Goal: Transaction & Acquisition: Purchase product/service

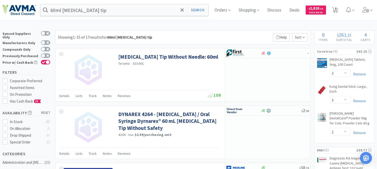
select select "3"
select select "2"
select select "1"
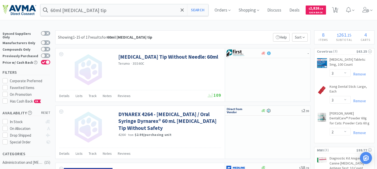
select select "1"
select select "2"
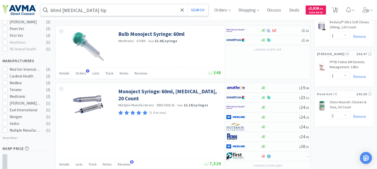
click at [110, 13] on input "60ml [MEDICAL_DATA] tip" at bounding box center [124, 10] width 168 height 12
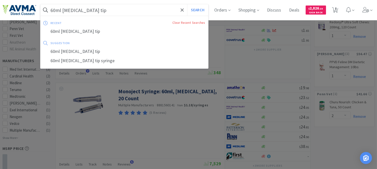
paste input "071021"
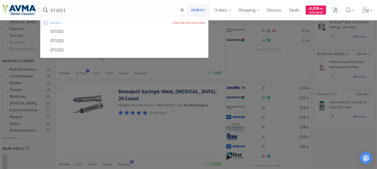
type input "071021"
click at [200, 9] on button "Search" at bounding box center [197, 10] width 21 height 12
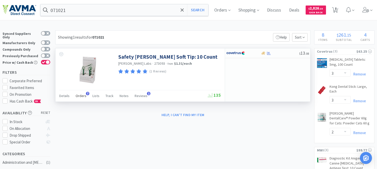
click at [82, 96] on span "Orders" at bounding box center [81, 96] width 11 height 5
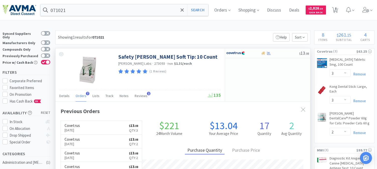
scroll to position [134, 254]
click at [76, 143] on p "[DATE]" at bounding box center [71, 144] width 15 height 6
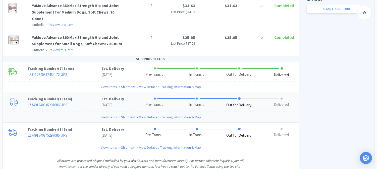
scroll to position [276, 0]
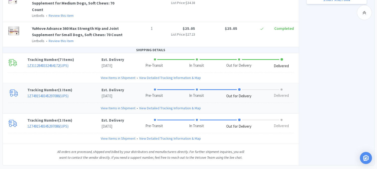
click at [121, 105] on link "View Items in Shipment" at bounding box center [118, 108] width 35 height 6
click at [119, 105] on link "View Items in Shipment" at bounding box center [118, 108] width 35 height 6
click at [119, 136] on link "View Items in Shipment" at bounding box center [118, 139] width 35 height 6
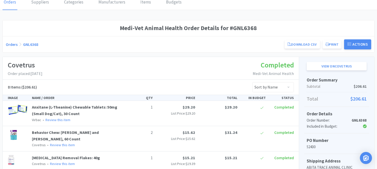
scroll to position [0, 0]
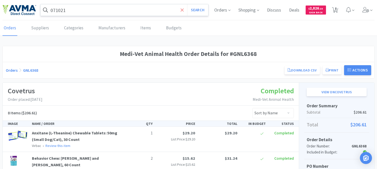
click at [182, 10] on icon at bounding box center [181, 10] width 3 height 5
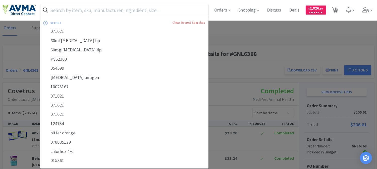
click at [227, 36] on div at bounding box center [188, 84] width 377 height 169
click at [63, 9] on input "text" at bounding box center [124, 10] width 168 height 12
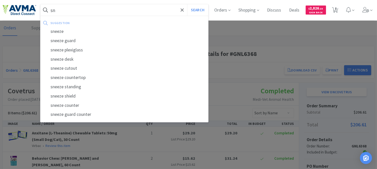
type input "s"
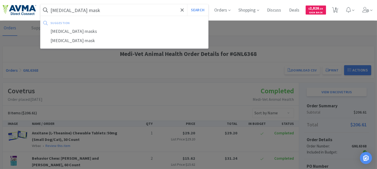
type input "[MEDICAL_DATA] mask"
click at [187, 4] on button "Search" at bounding box center [197, 10] width 21 height 12
select select "3"
select select "2"
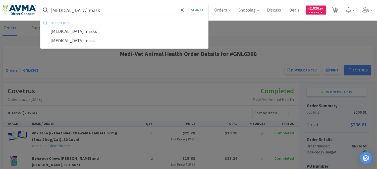
select select "1"
select select "2"
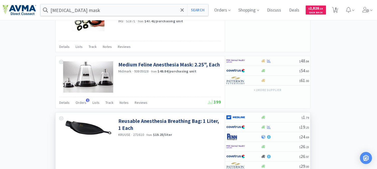
scroll to position [452, 0]
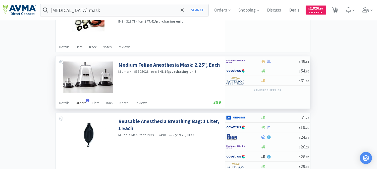
click at [79, 104] on span "Orders" at bounding box center [81, 103] width 11 height 5
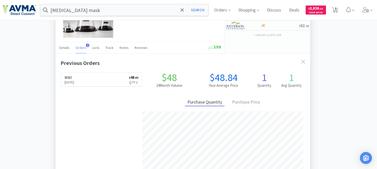
scroll to position [507, 0]
click at [74, 83] on p "[DATE]" at bounding box center [69, 82] width 10 height 6
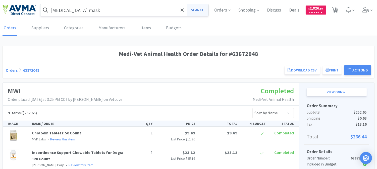
click at [198, 11] on button "Search" at bounding box center [197, 10] width 21 height 12
select select "3"
select select "2"
select select "1"
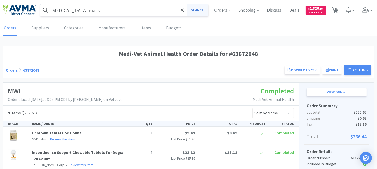
select select "1"
select select "2"
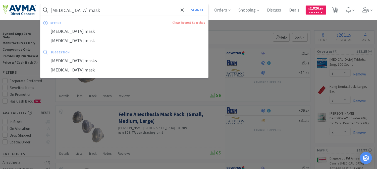
click at [50, 10] on input "[MEDICAL_DATA] mask" at bounding box center [124, 10] width 168 height 12
click at [106, 10] on input "[MEDICAL_DATA] mask" at bounding box center [124, 10] width 168 height 12
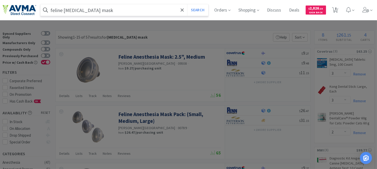
click at [187, 4] on button "Search" at bounding box center [197, 10] width 21 height 12
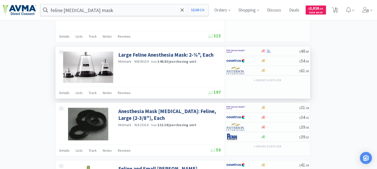
scroll to position [474, 0]
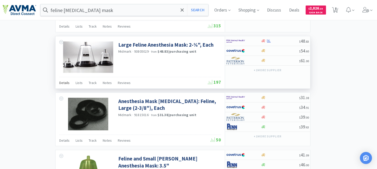
click at [64, 84] on span "Details" at bounding box center [64, 83] width 10 height 5
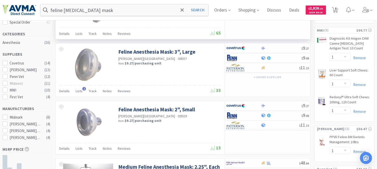
scroll to position [111, 0]
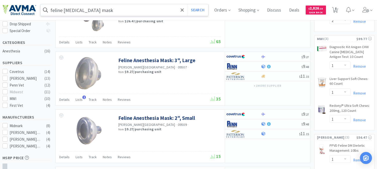
click at [65, 13] on input "feline [MEDICAL_DATA] mask" at bounding box center [124, 10] width 168 height 12
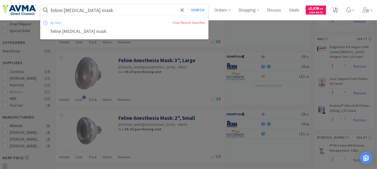
click at [63, 9] on input "feline [MEDICAL_DATA] mask" at bounding box center [124, 10] width 168 height 12
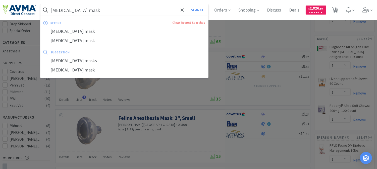
type input "[MEDICAL_DATA] mask"
click at [187, 4] on button "Search" at bounding box center [197, 10] width 21 height 12
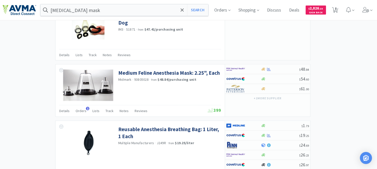
scroll to position [446, 0]
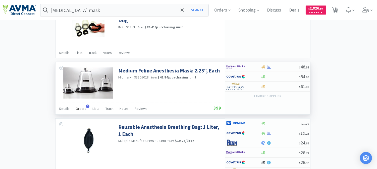
click at [77, 108] on span "Orders" at bounding box center [81, 108] width 11 height 5
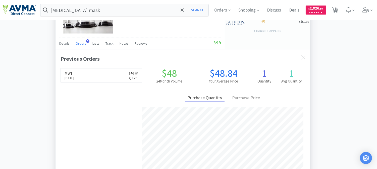
scroll to position [502, 0]
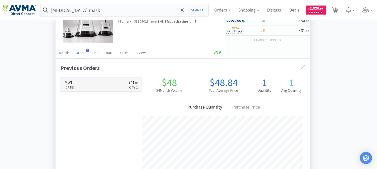
click at [74, 88] on p "[DATE]" at bounding box center [69, 88] width 10 height 6
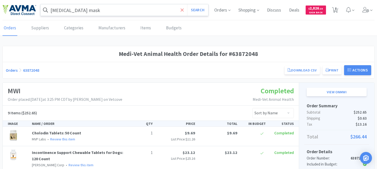
click at [182, 10] on icon at bounding box center [181, 10] width 3 height 5
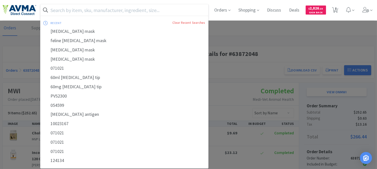
click at [236, 36] on div at bounding box center [188, 84] width 377 height 169
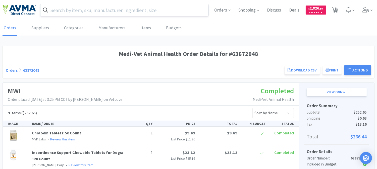
click at [61, 9] on input "text" at bounding box center [124, 10] width 168 height 12
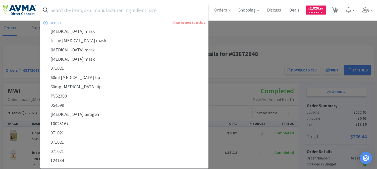
type input "l"
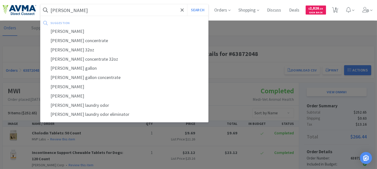
type input "[PERSON_NAME]"
click at [187, 4] on button "Search" at bounding box center [197, 10] width 21 height 12
select select "3"
select select "2"
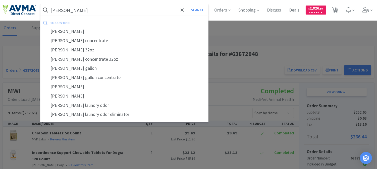
select select "1"
select select "2"
